Goal: Transaction & Acquisition: Book appointment/travel/reservation

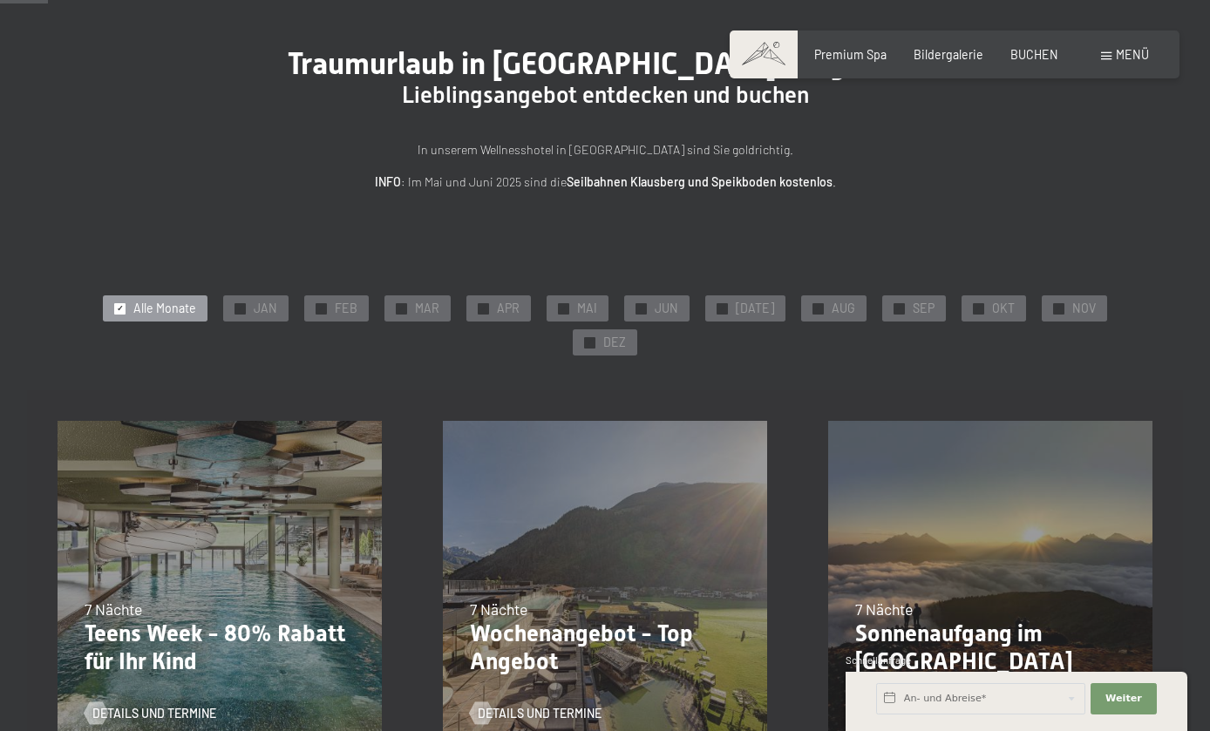
click at [913, 300] on span "SEP" at bounding box center [924, 308] width 22 height 17
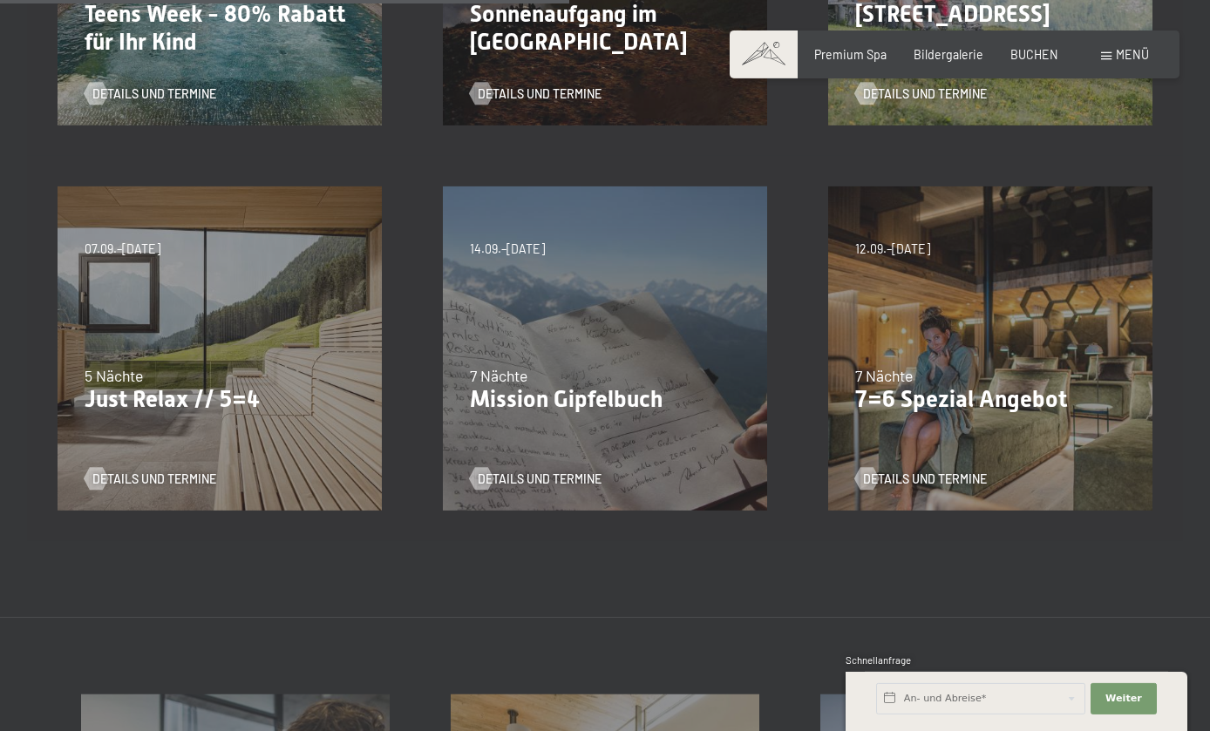
scroll to position [729, 0]
click at [133, 385] on p "Just Relax // 5=4" at bounding box center [220, 399] width 270 height 28
click at [137, 470] on span "Details und Termine" at bounding box center [154, 478] width 124 height 17
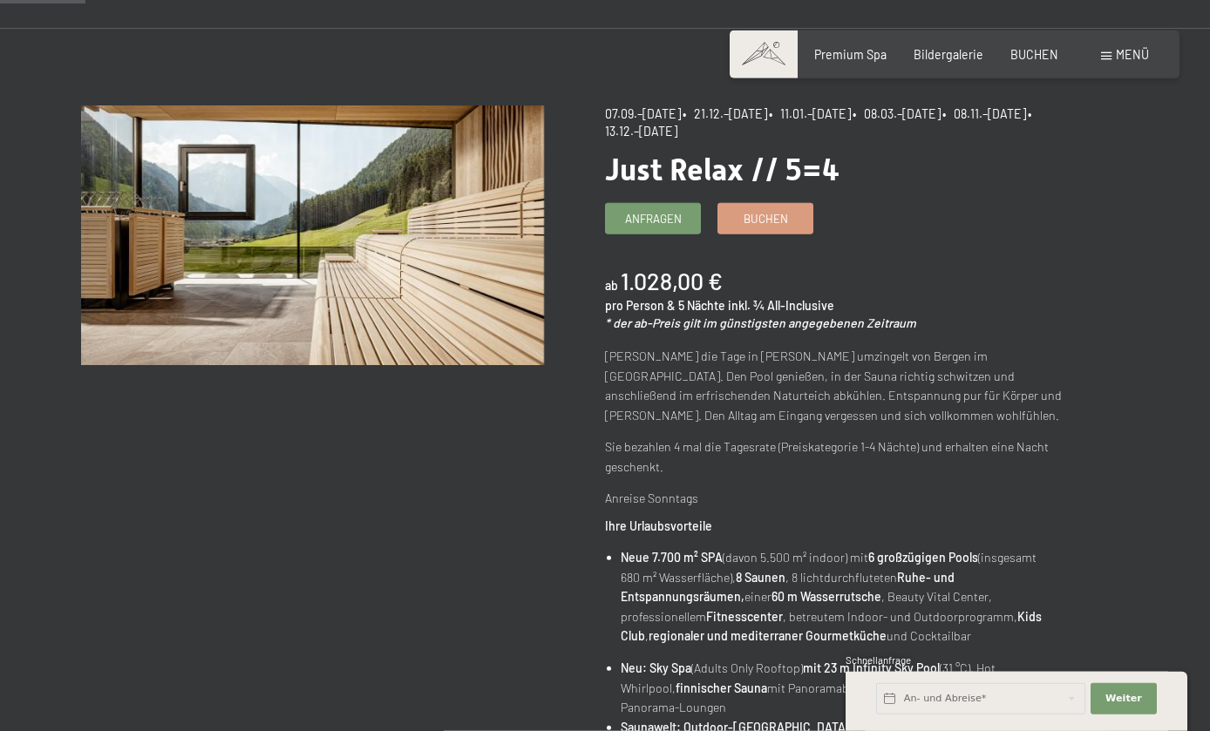
scroll to position [125, 0]
click at [772, 217] on span "Buchen" at bounding box center [766, 219] width 44 height 16
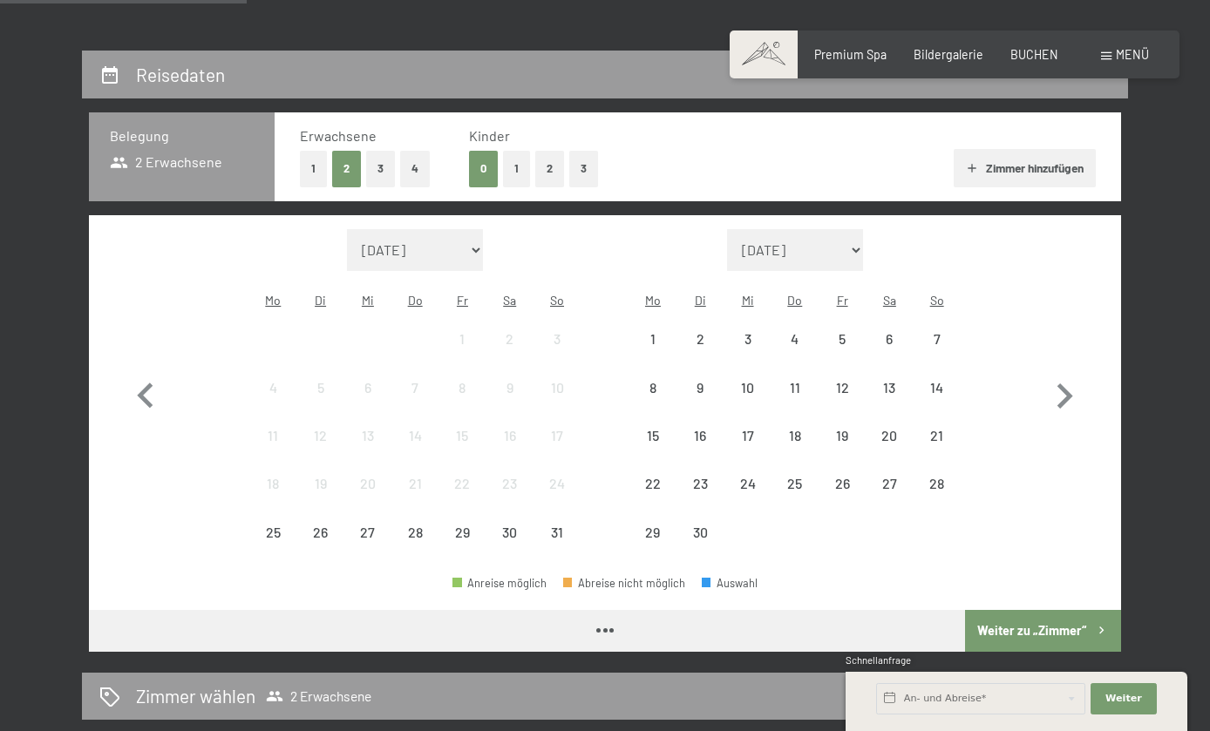
select select "2025-09-01"
select select "2025-10-01"
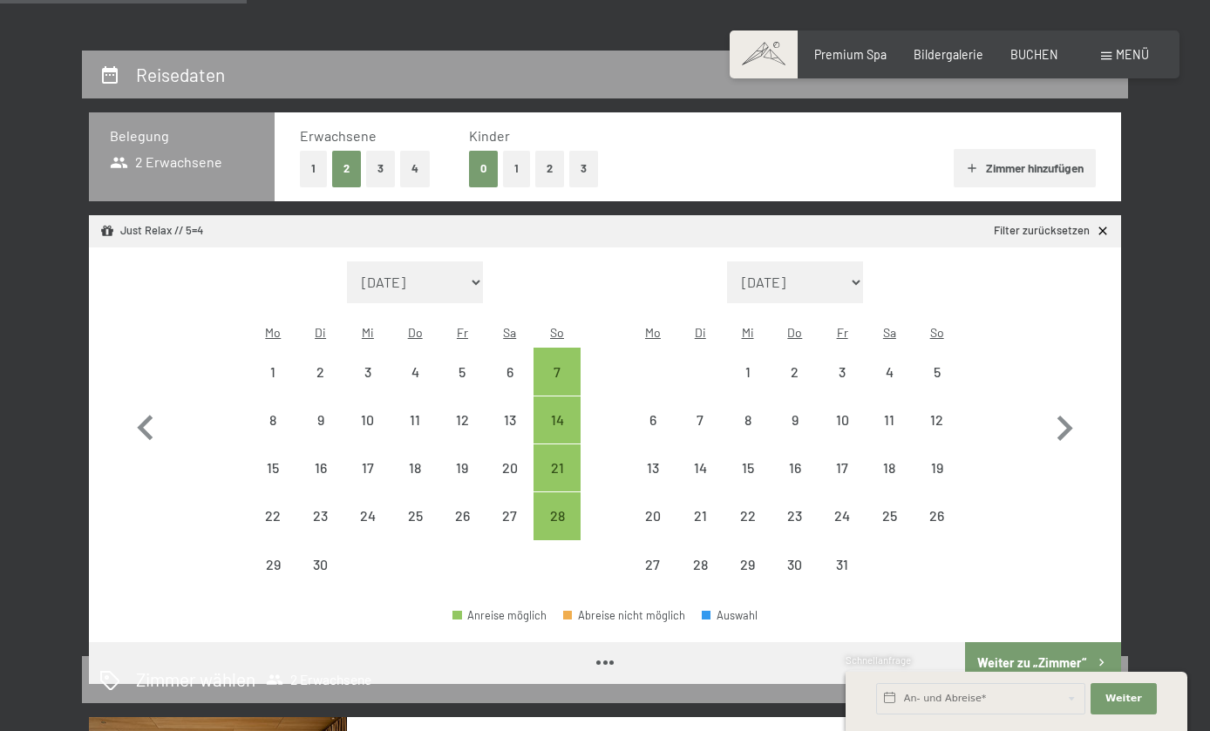
select select "2025-09-01"
select select "2025-10-01"
click at [563, 509] on div "28" at bounding box center [557, 531] width 44 height 44
select select "2025-09-01"
select select "2025-10-01"
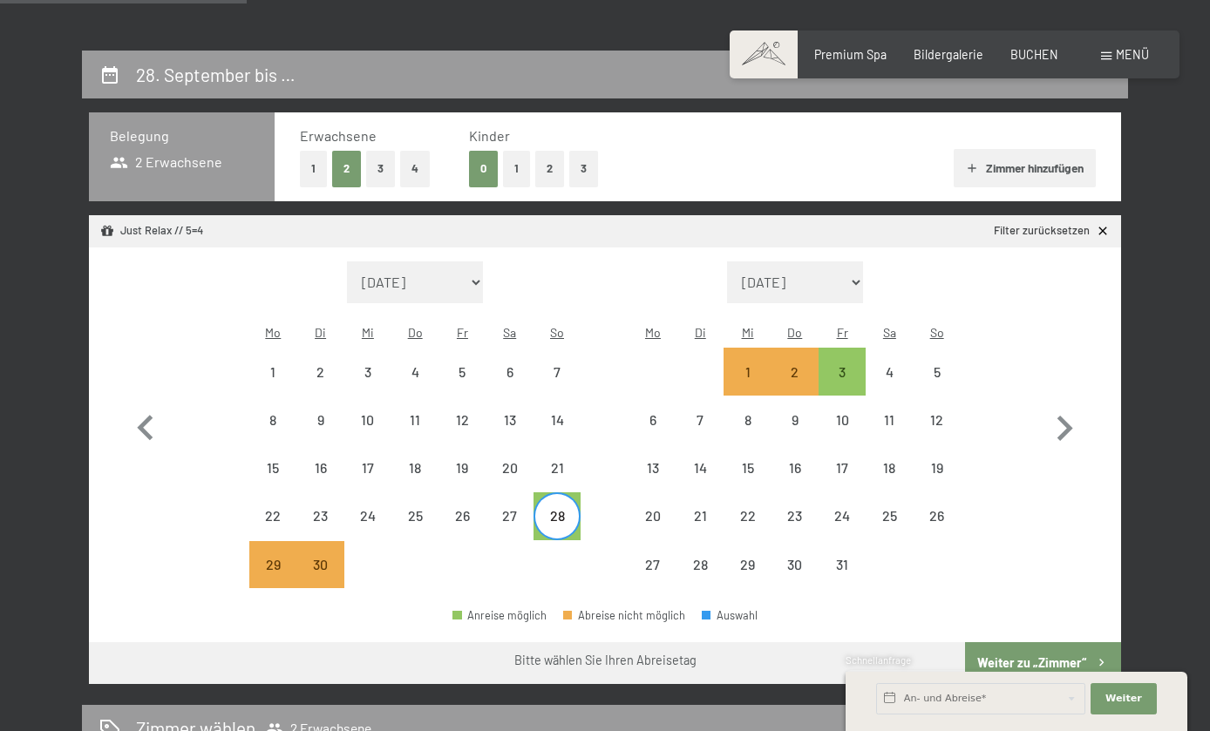
click at [840, 365] on div "3" at bounding box center [842, 387] width 44 height 44
select select "2025-09-01"
select select "2025-10-01"
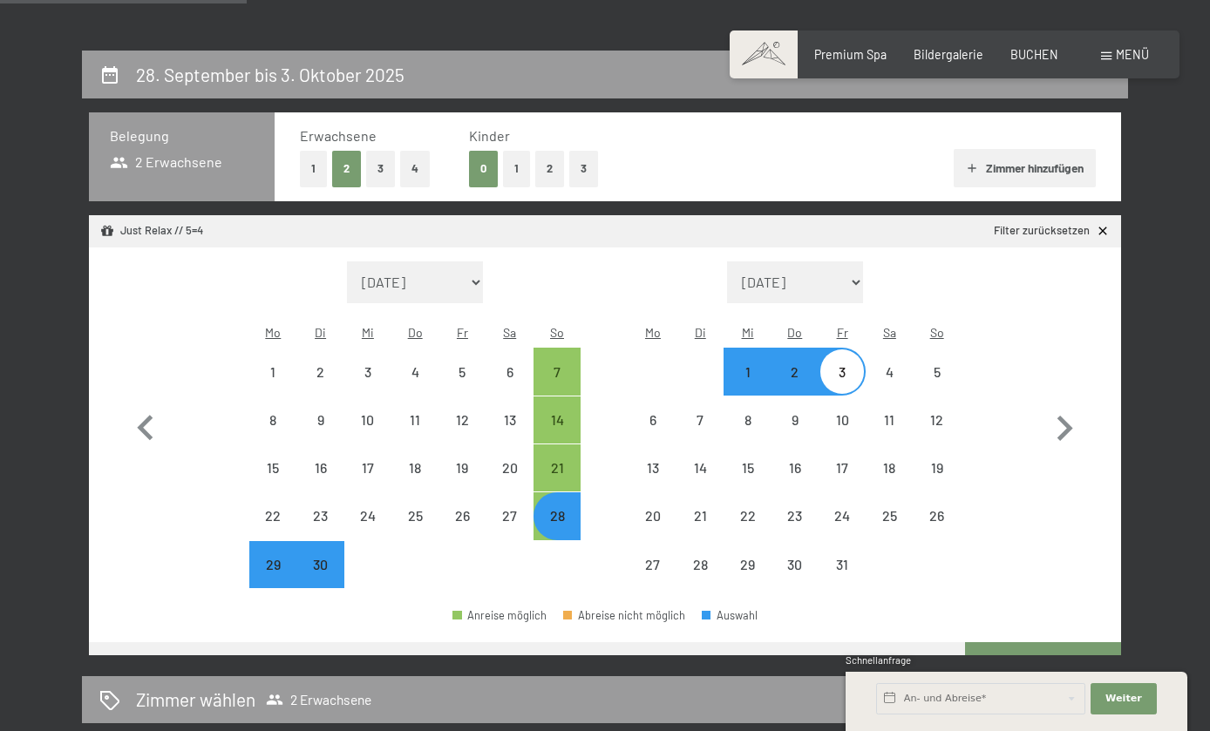
select select "2025-09-01"
select select "2025-10-01"
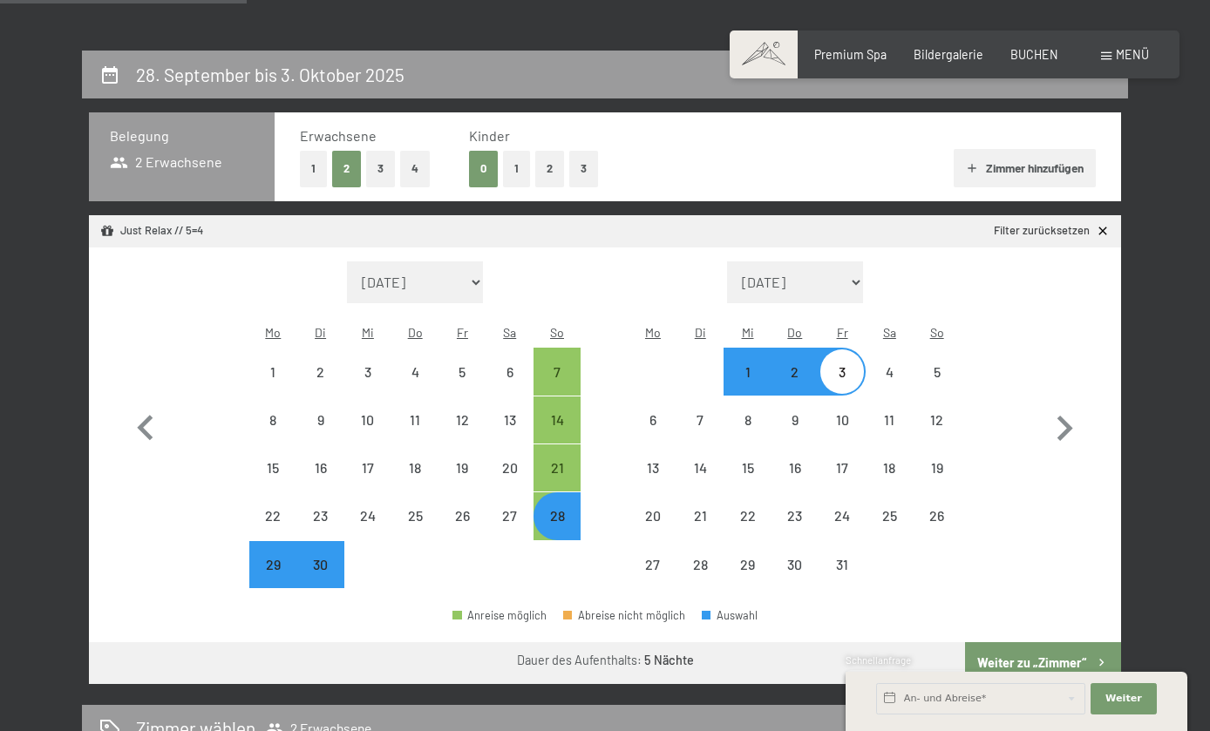
click at [1019, 649] on button "Weiter zu „Zimmer“" at bounding box center [1043, 664] width 156 height 42
select select "2025-09-01"
select select "2025-10-01"
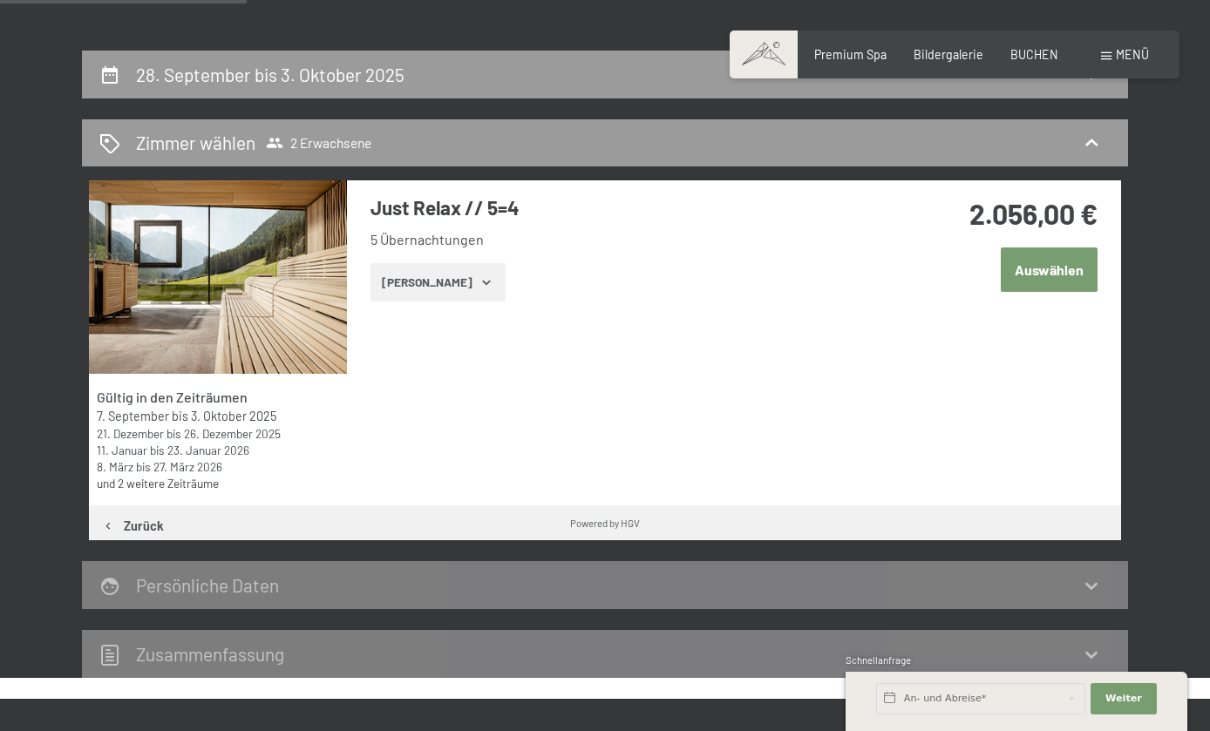
scroll to position [364, 0]
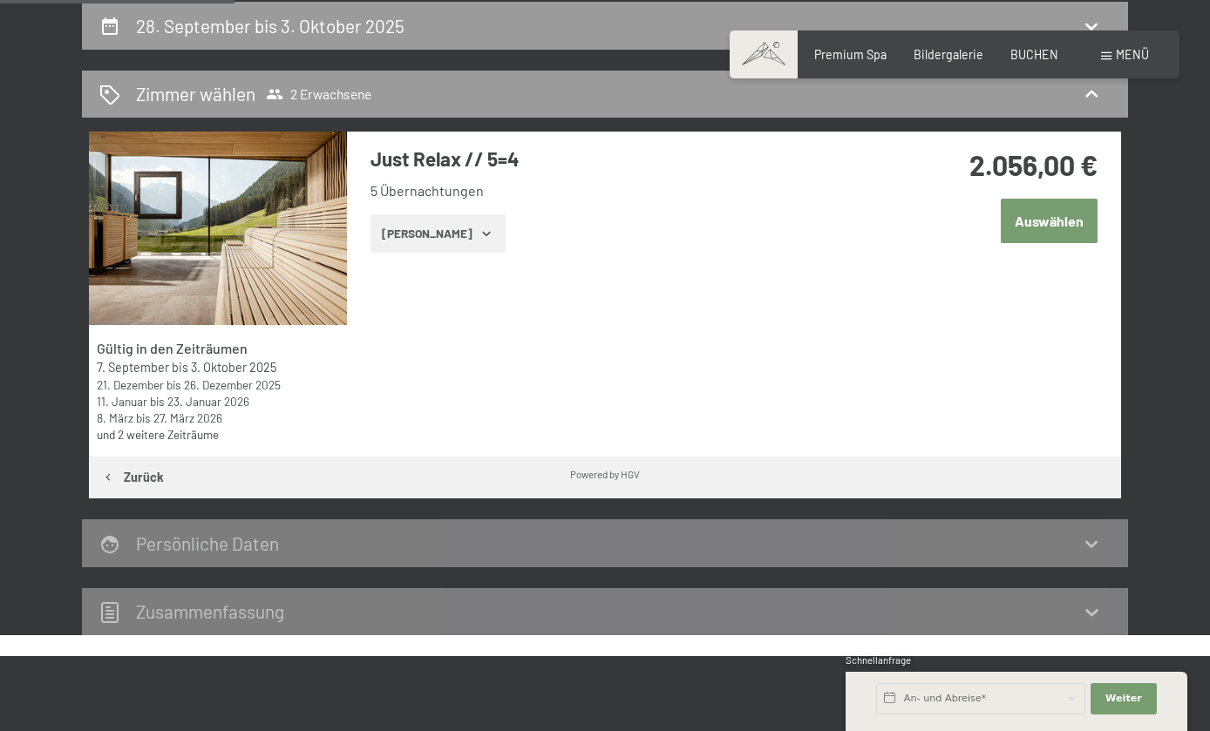
click at [415, 228] on button "Zeige Zimmer" at bounding box center [438, 233] width 135 height 38
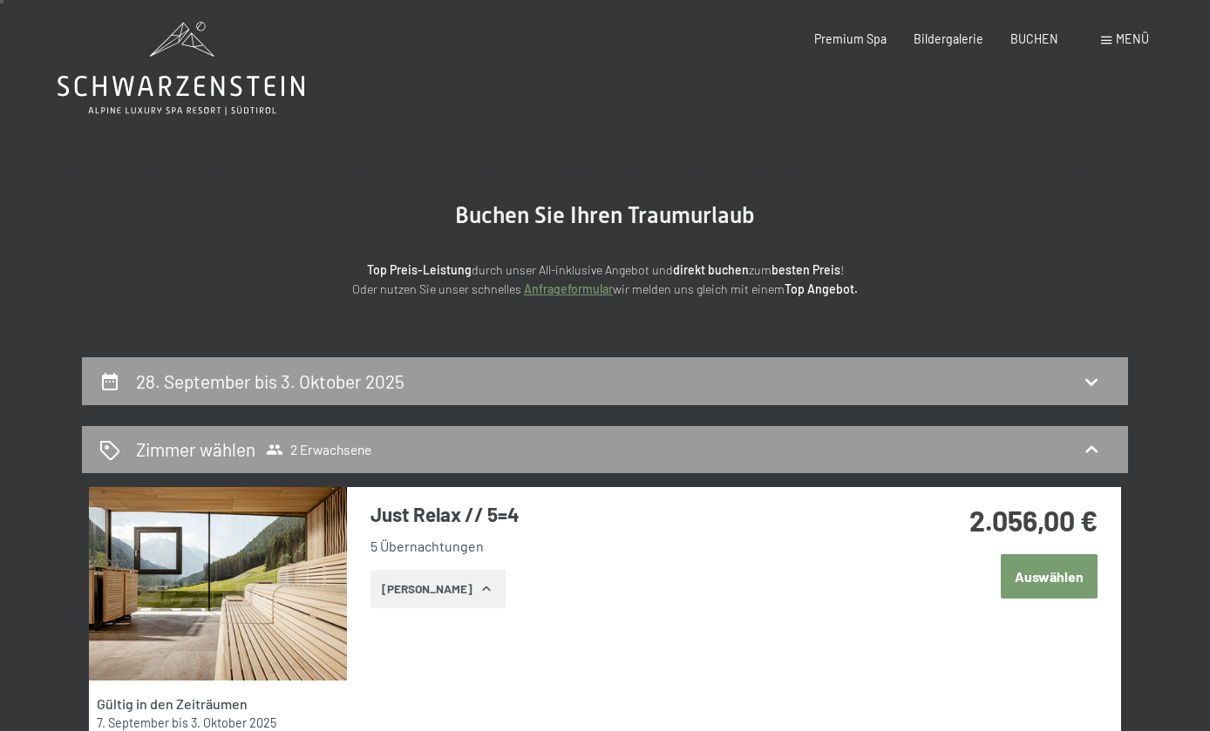
scroll to position [0, 0]
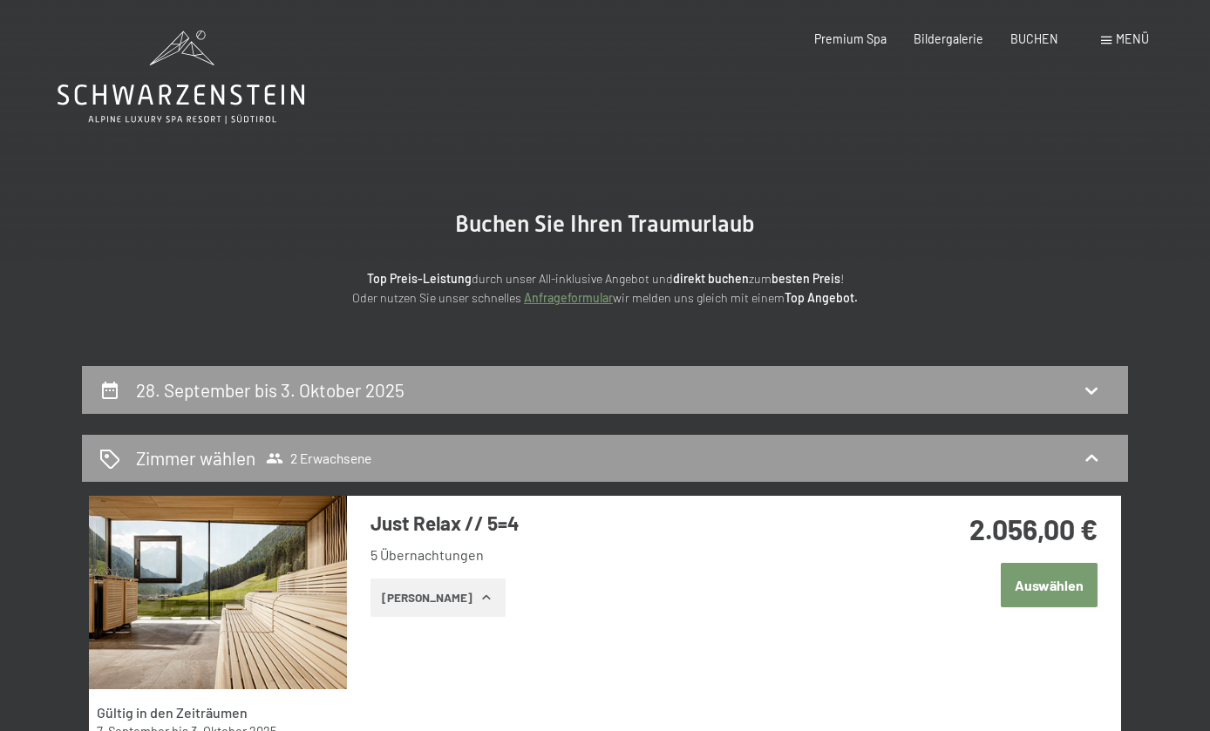
click at [1034, 37] on span "BUCHEN" at bounding box center [1034, 38] width 48 height 15
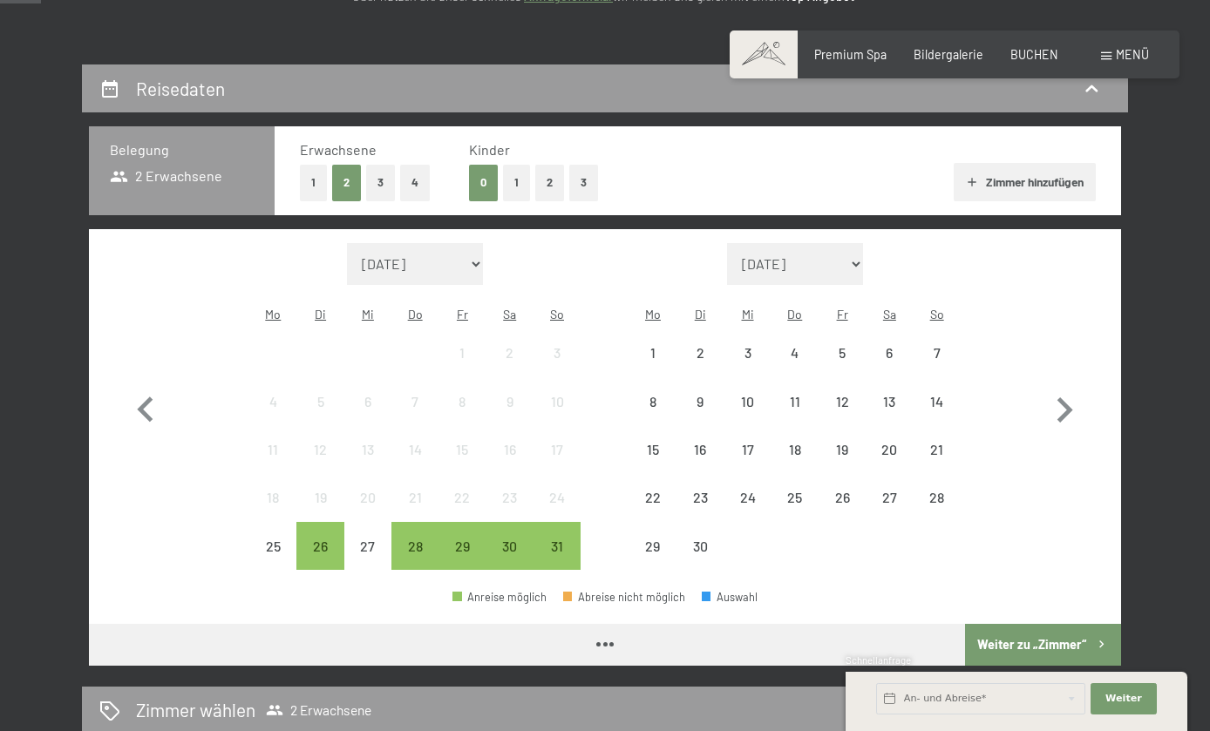
scroll to position [377, 0]
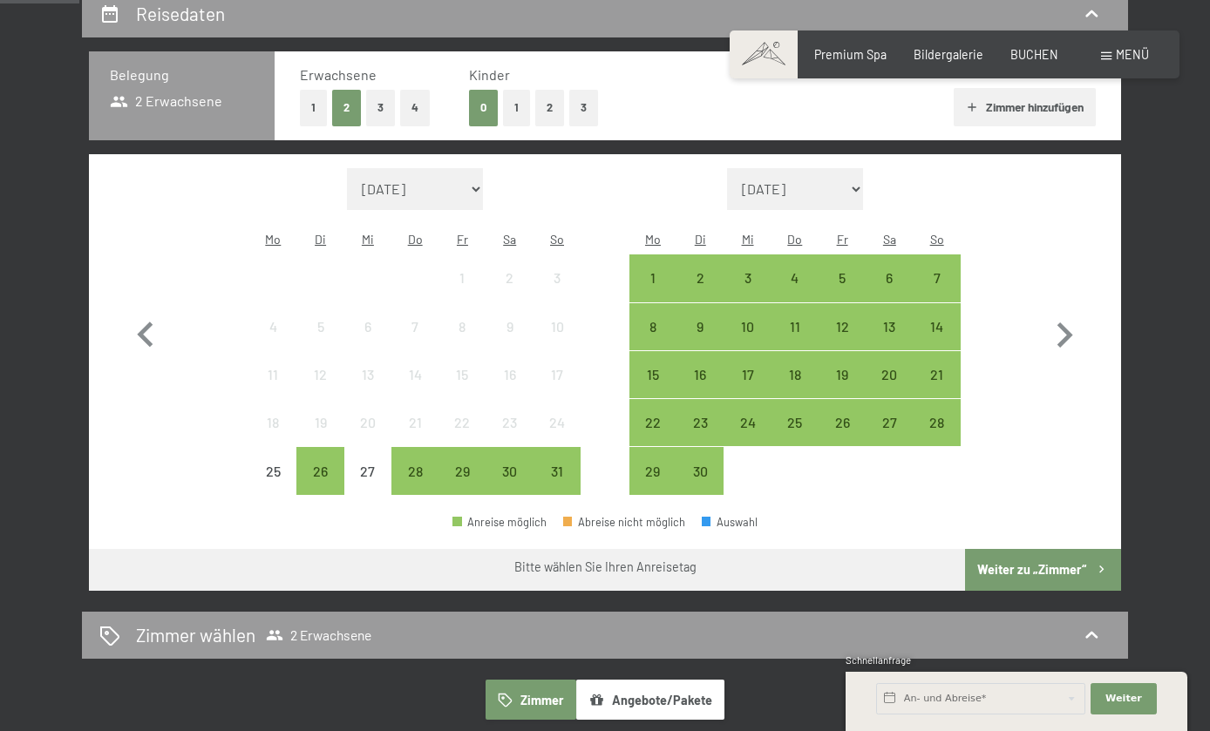
click at [752, 416] on div "24" at bounding box center [747, 438] width 44 height 44
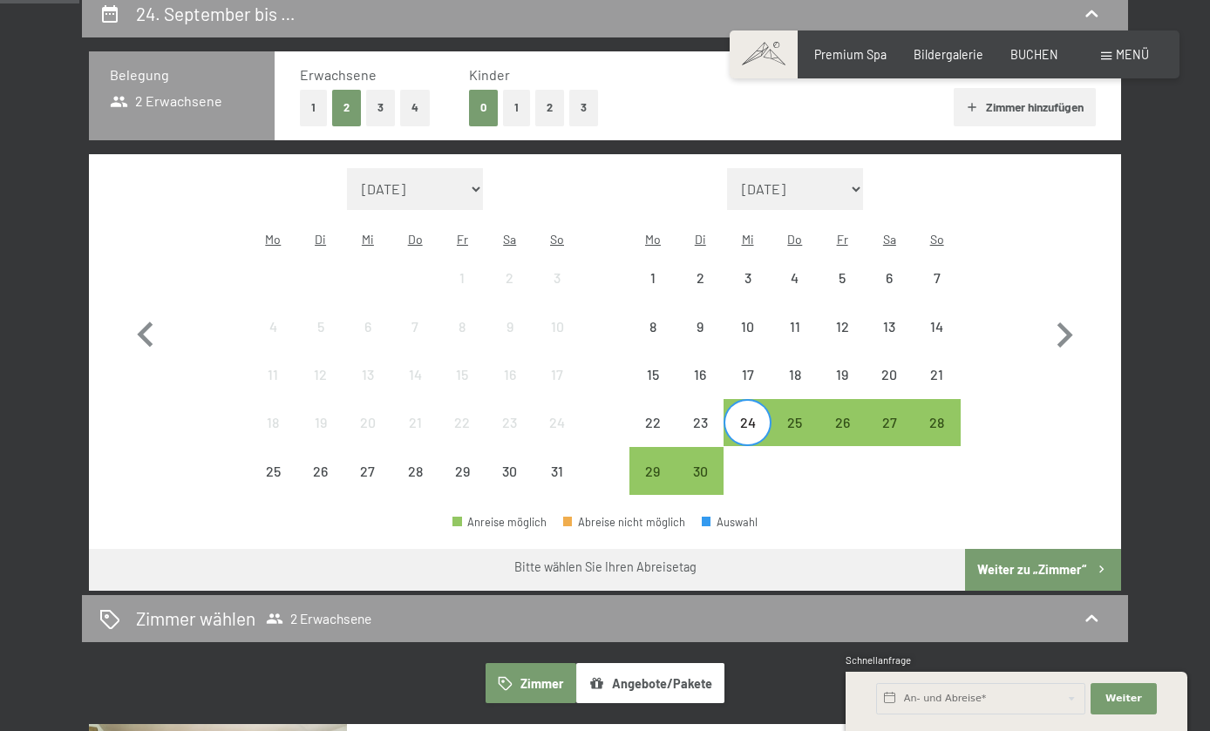
click at [652, 465] on div "29" at bounding box center [653, 487] width 44 height 44
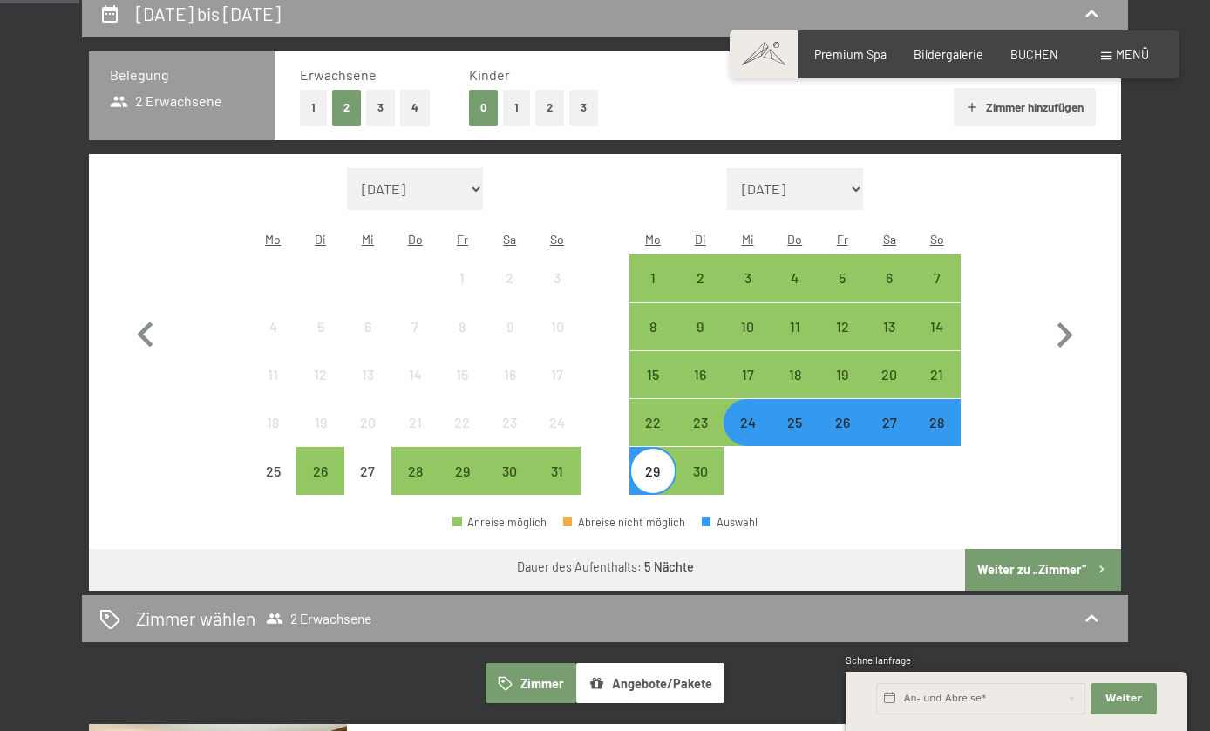
click at [1034, 549] on button "Weiter zu „Zimmer“" at bounding box center [1043, 570] width 156 height 42
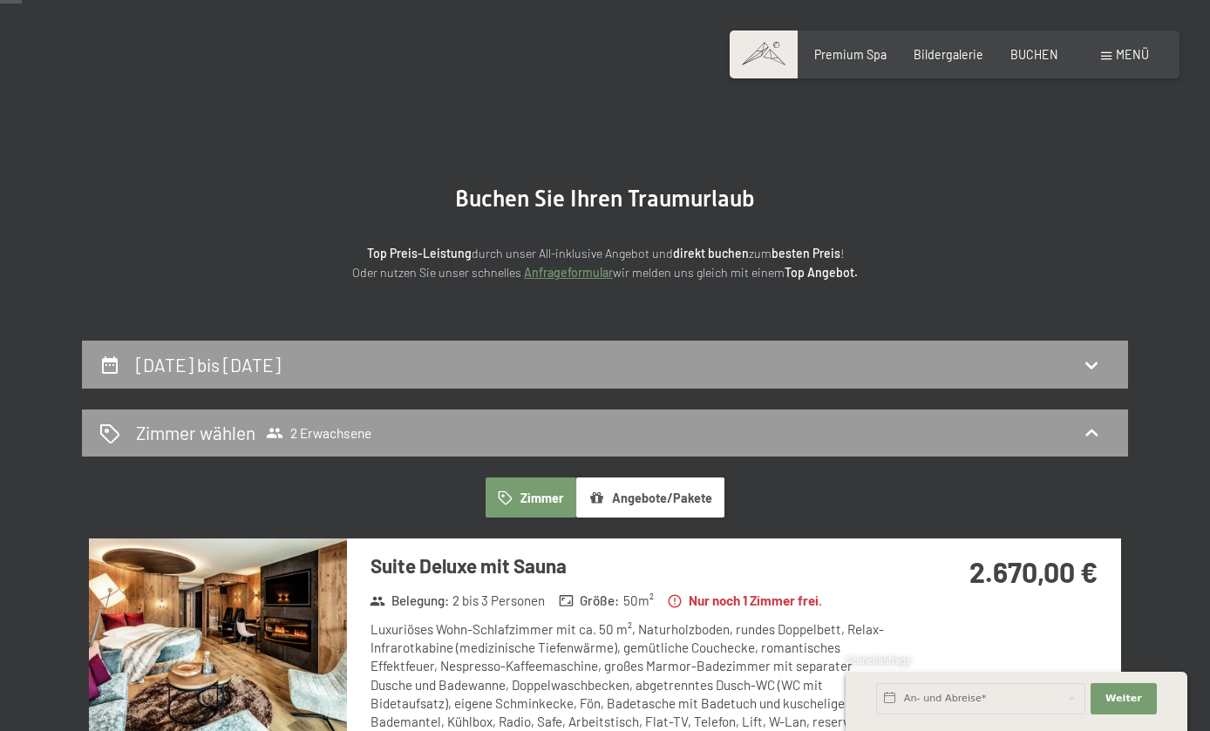
scroll to position [0, 0]
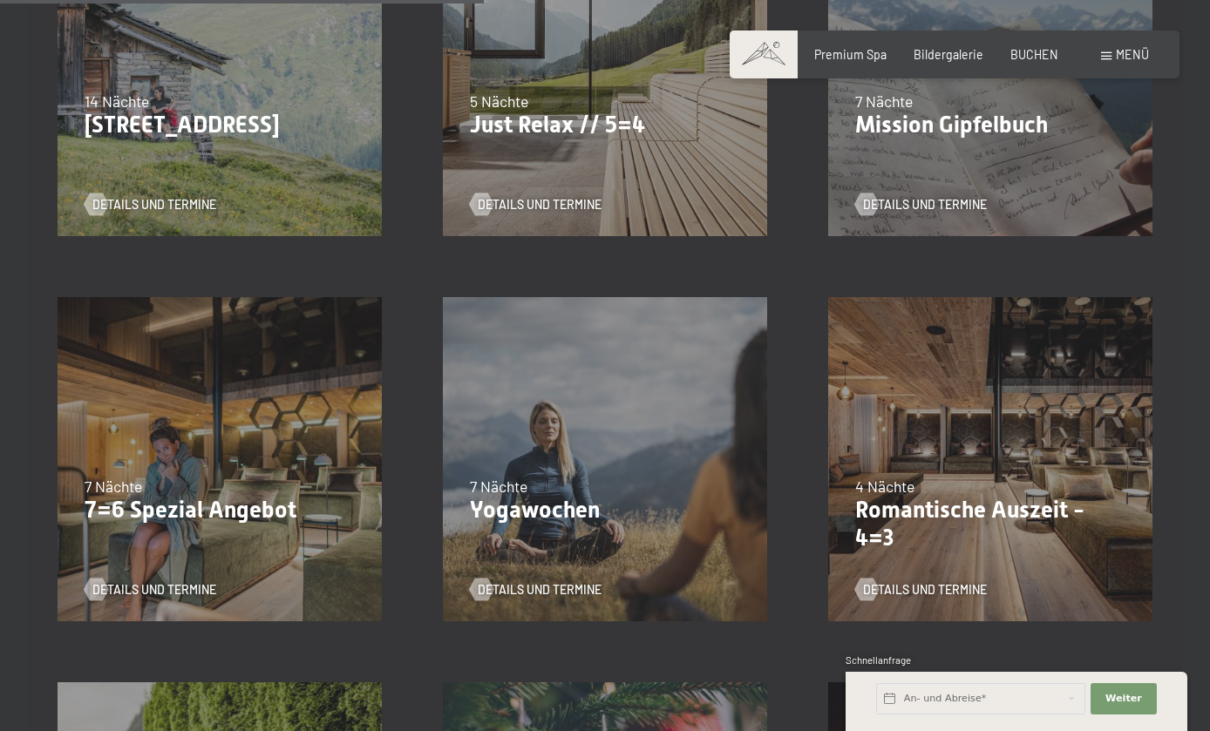
scroll to position [1082, 0]
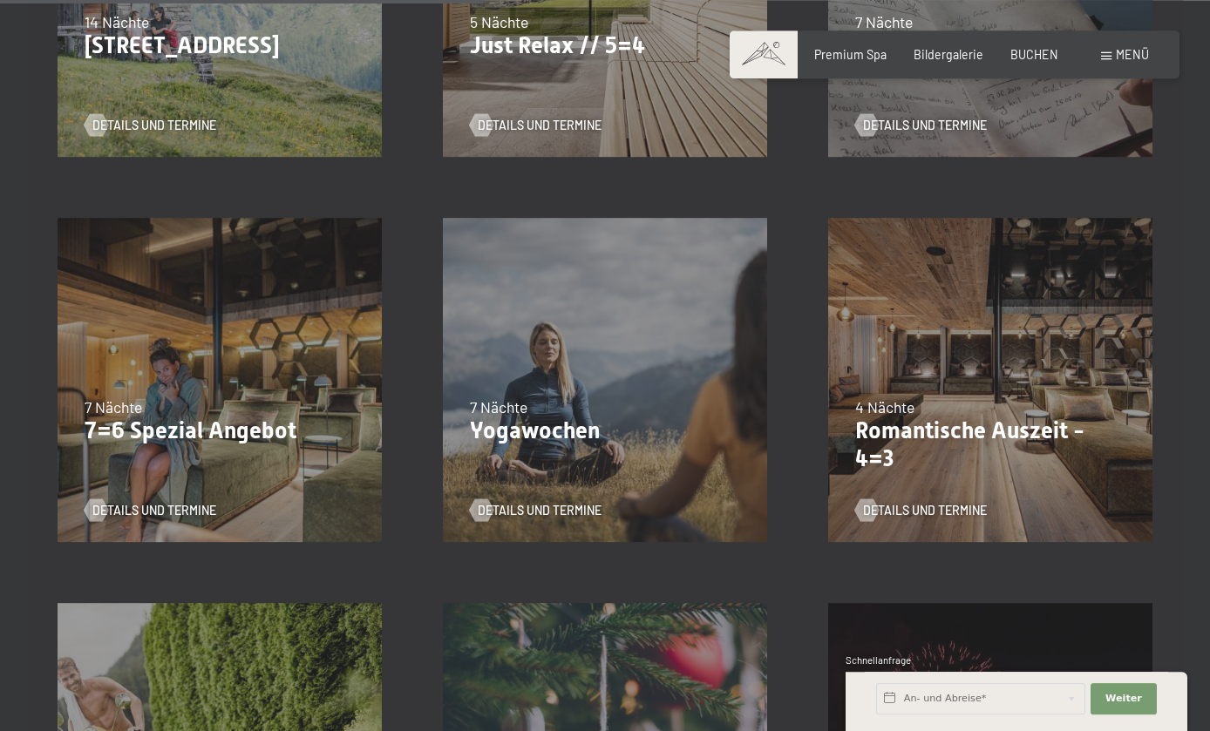
click at [167, 418] on p "7=6 Spezial Angebot" at bounding box center [220, 432] width 270 height 28
click at [137, 502] on span "Details und Termine" at bounding box center [154, 510] width 124 height 17
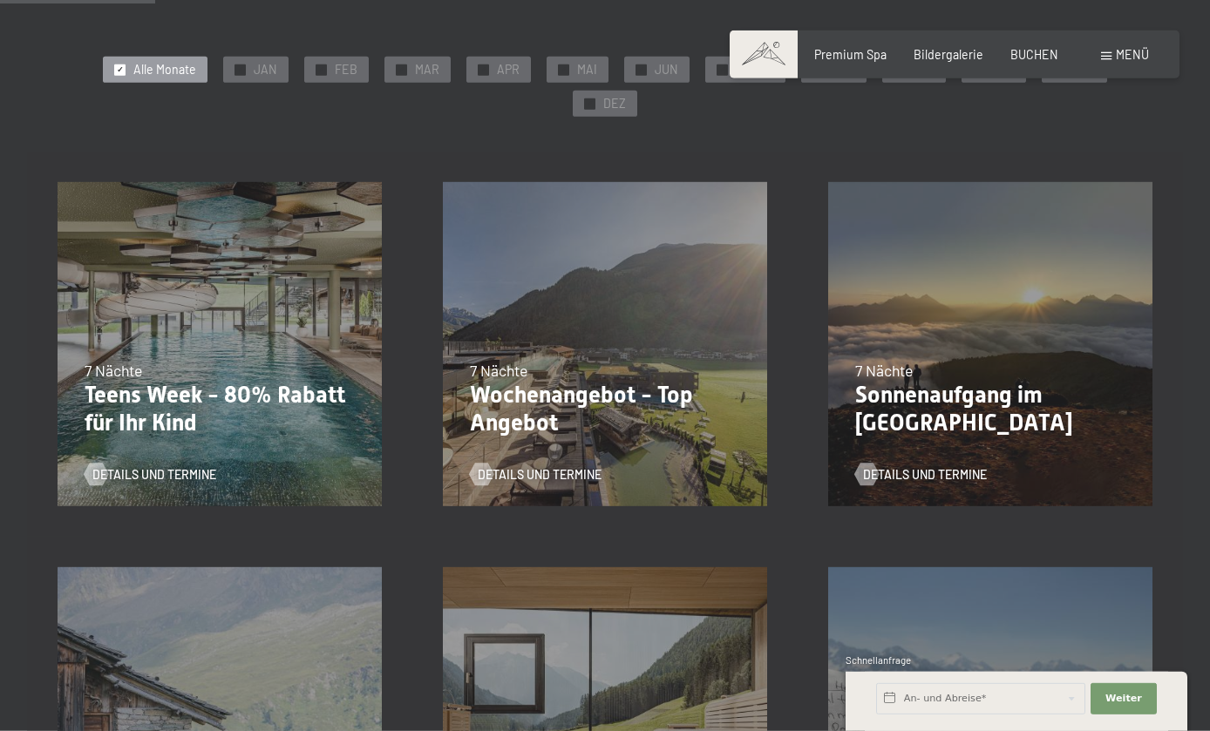
scroll to position [348, 0]
click at [554, 466] on span "Details und Termine" at bounding box center [540, 474] width 124 height 17
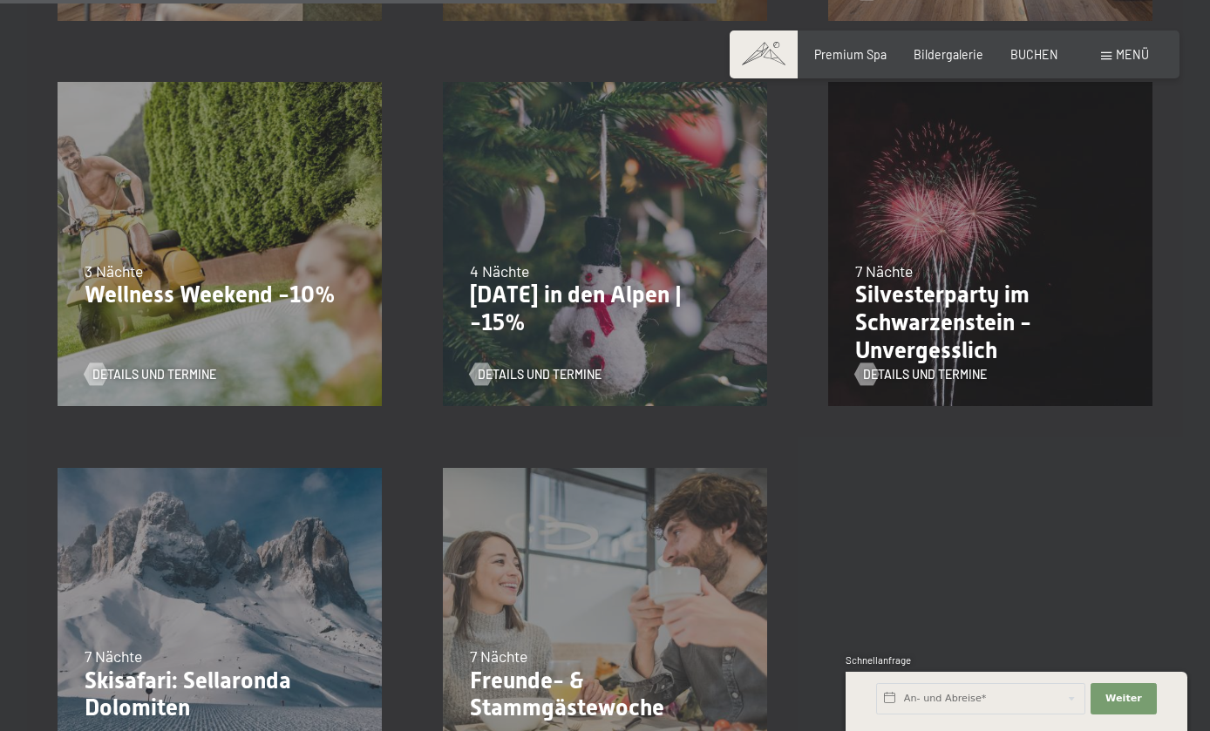
scroll to position [1602, 0]
click at [932, 367] on span "Details und Termine" at bounding box center [925, 375] width 124 height 17
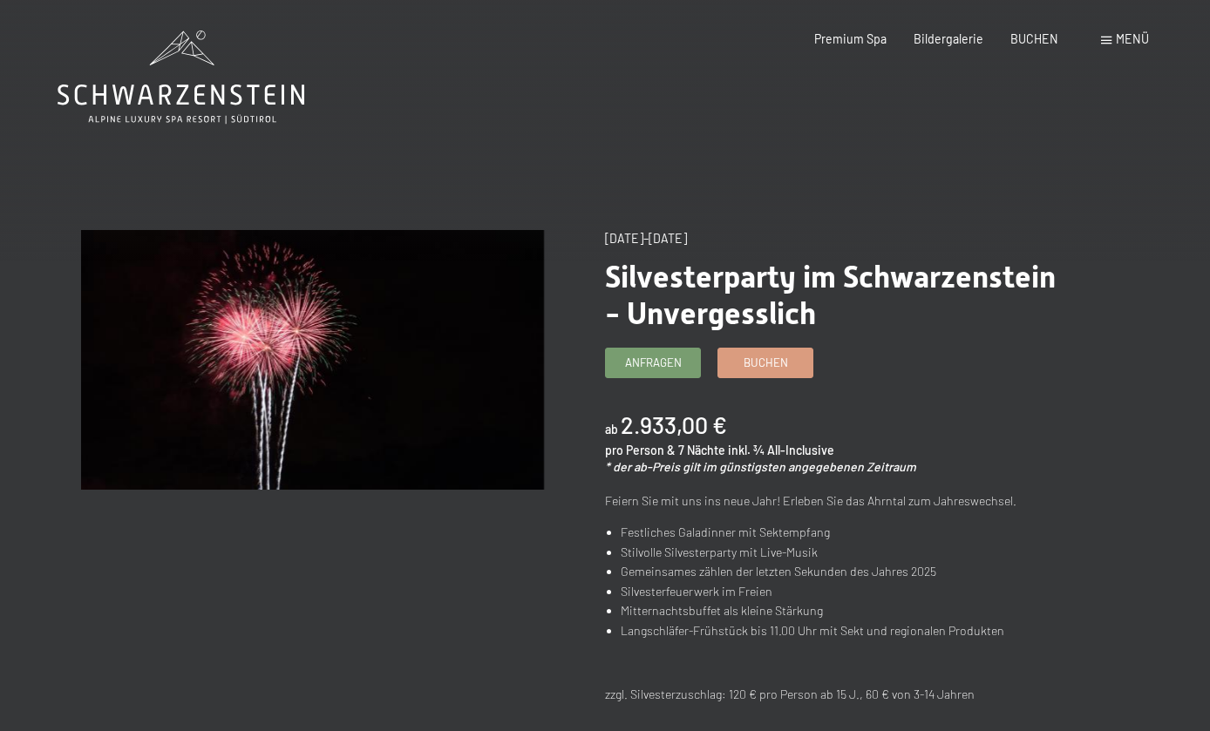
click at [181, 92] on icon at bounding box center [181, 77] width 247 height 93
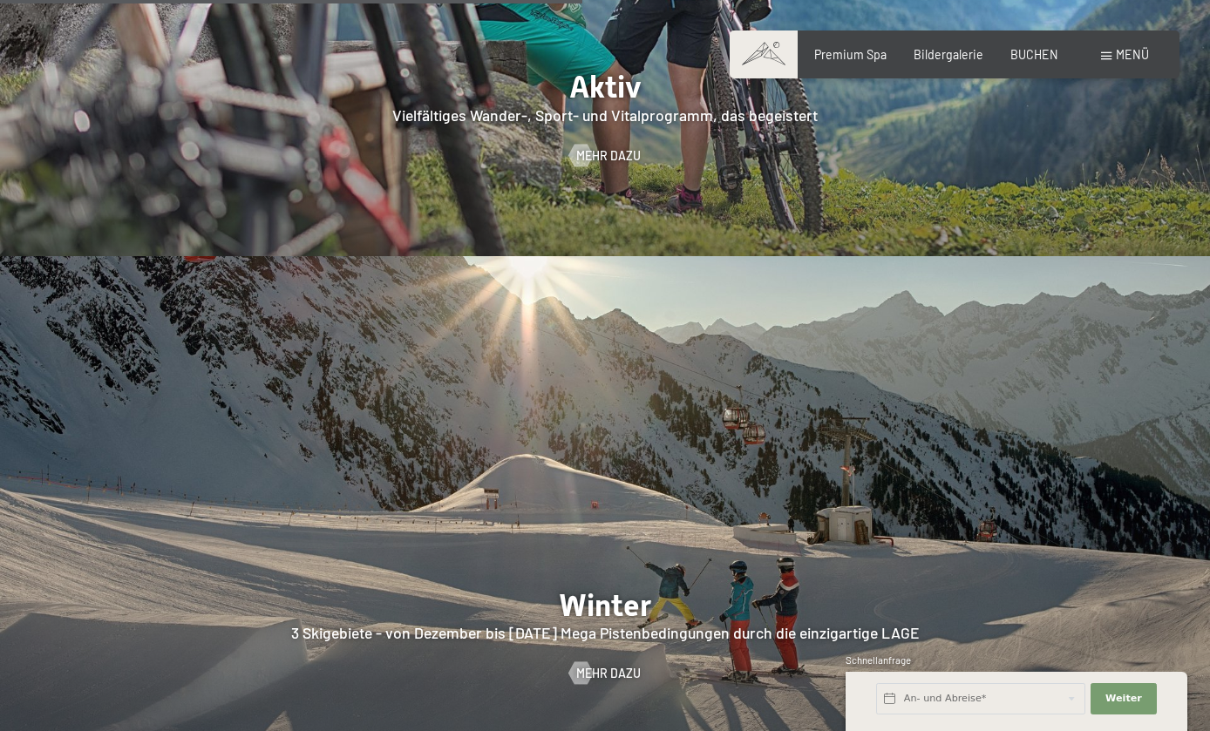
scroll to position [3405, 0]
